Goal: Find contact information: Find contact information

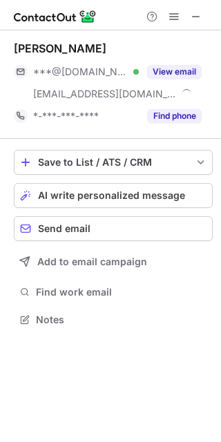
scroll to position [310, 221]
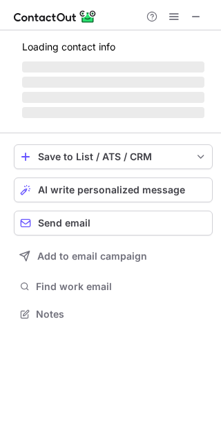
scroll to position [288, 221]
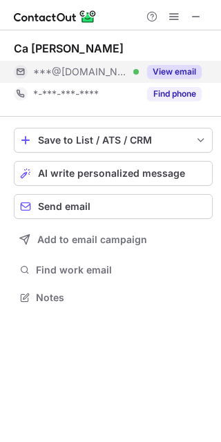
click at [182, 74] on button "View email" at bounding box center [174, 72] width 55 height 14
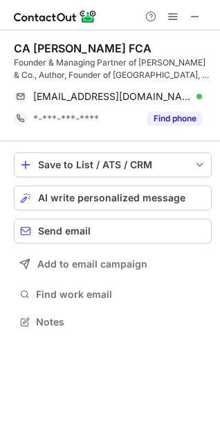
scroll to position [313, 220]
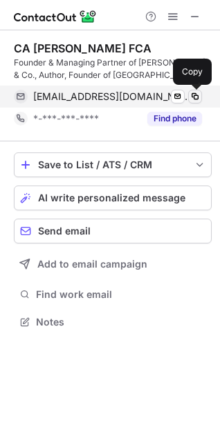
click at [196, 92] on span at bounding box center [194, 96] width 11 height 11
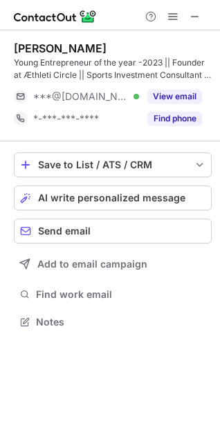
scroll to position [313, 220]
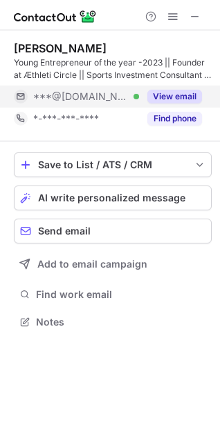
click at [175, 90] on button "View email" at bounding box center [174, 97] width 55 height 14
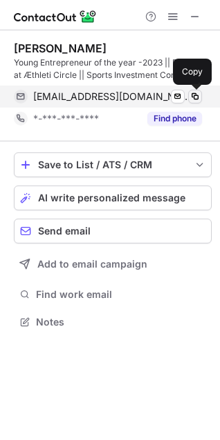
click at [195, 95] on span at bounding box center [194, 96] width 11 height 11
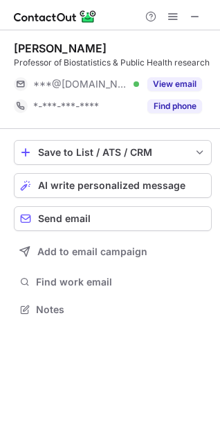
scroll to position [300, 220]
